Goal: Navigation & Orientation: Understand site structure

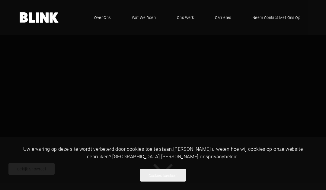
click at [105, 20] on span "Over ons" at bounding box center [102, 17] width 16 height 6
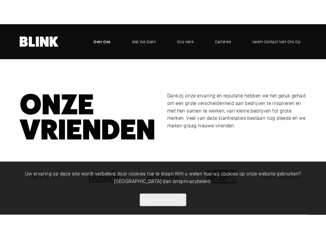
scroll to position [839, 0]
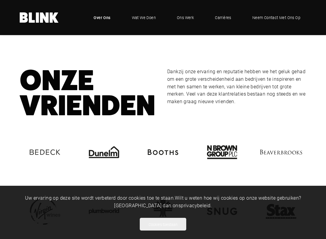
click at [147, 23] on link "Wat we doen" at bounding box center [144, 17] width 36 height 18
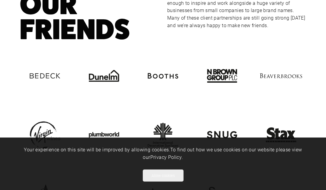
scroll to position [899, 0]
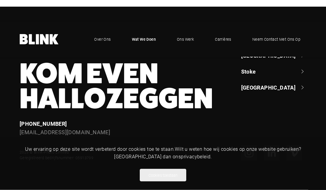
scroll to position [504, 0]
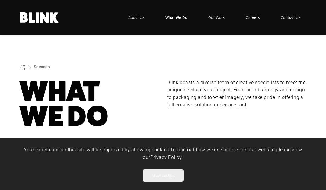
scroll to position [445, 0]
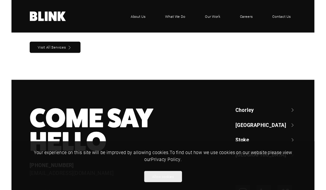
scroll to position [523, 0]
